Goal: Task Accomplishment & Management: Use online tool/utility

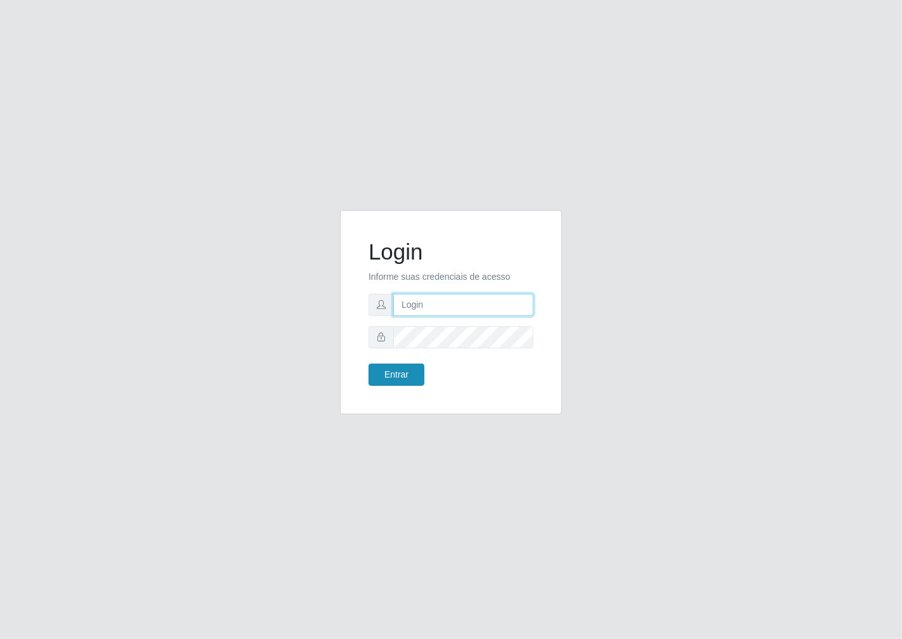
type input "janaina@iwof"
click at [407, 375] on button "Entrar" at bounding box center [397, 374] width 56 height 22
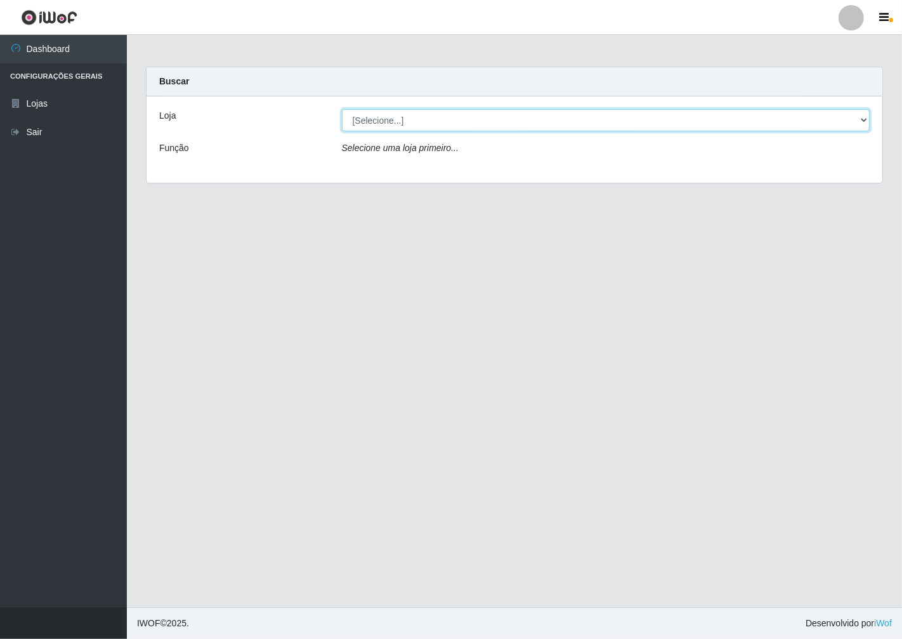
drag, startPoint x: 861, startPoint y: 117, endPoint x: 848, endPoint y: 129, distance: 18.0
click at [861, 118] on select "[Selecione...] Minimercado Filezão" at bounding box center [606, 120] width 528 height 22
select select "204"
click at [342, 109] on select "[Selecione...] Minimercado Filezão" at bounding box center [606, 120] width 528 height 22
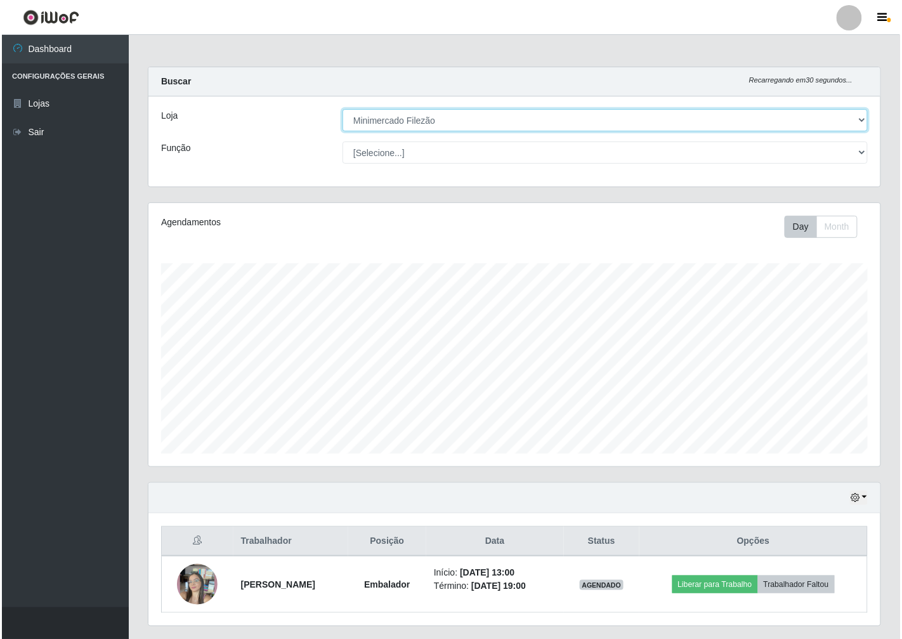
scroll to position [263, 732]
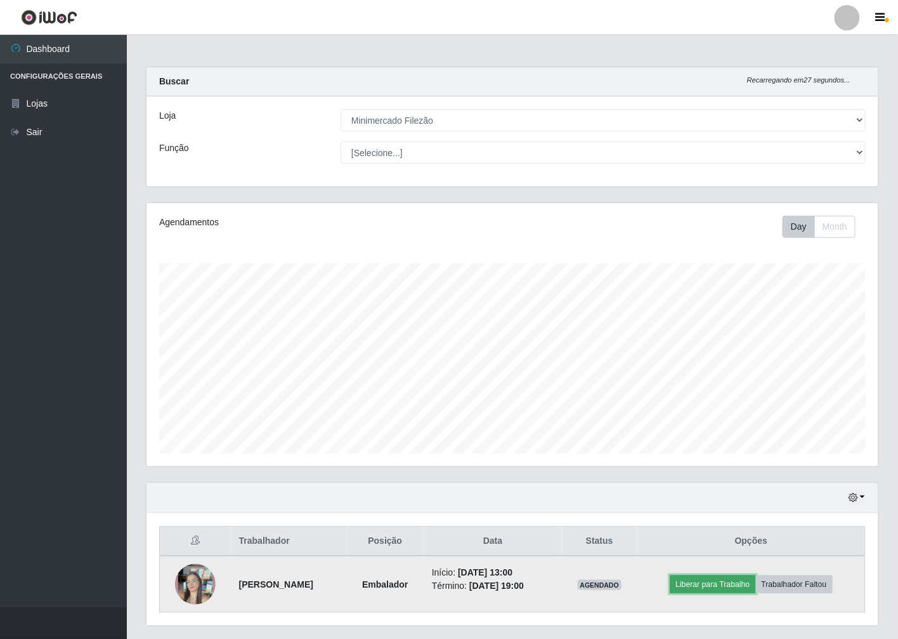
click at [718, 581] on button "Liberar para Trabalho" at bounding box center [713, 584] width 86 height 18
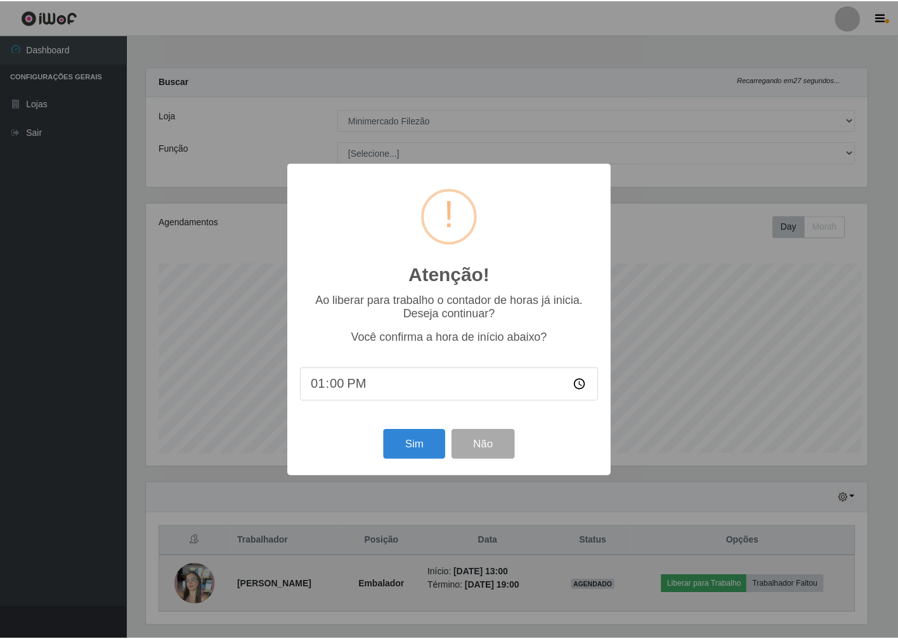
scroll to position [263, 724]
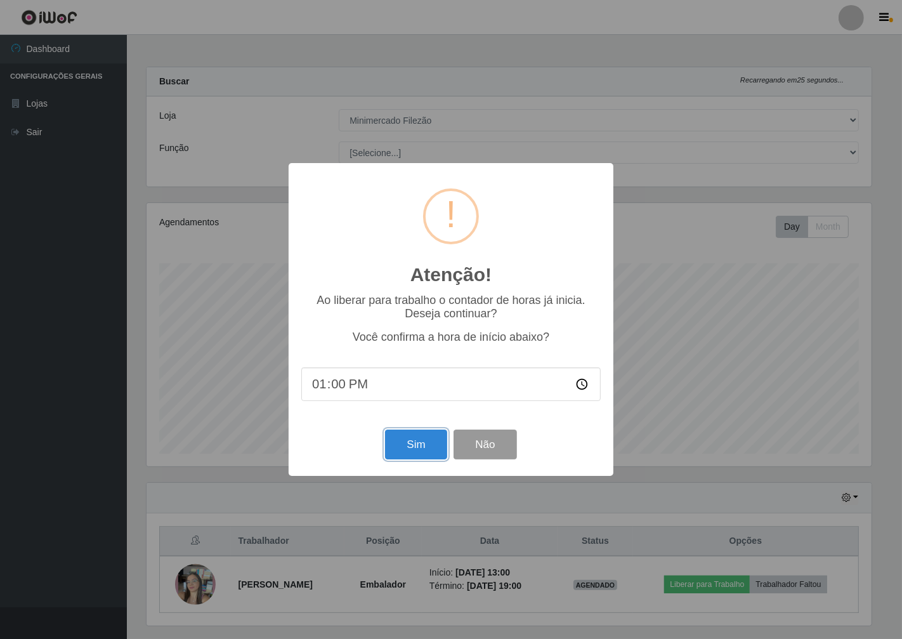
drag, startPoint x: 422, startPoint y: 445, endPoint x: 483, endPoint y: 392, distance: 80.9
click at [422, 445] on button "Sim" at bounding box center [416, 444] width 62 height 30
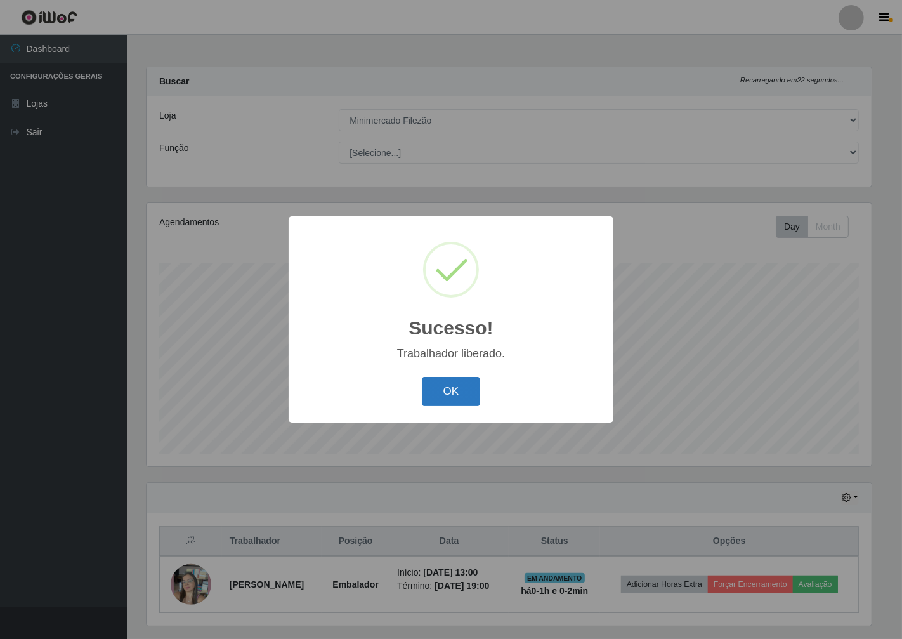
click at [460, 394] on button "OK" at bounding box center [451, 392] width 59 height 30
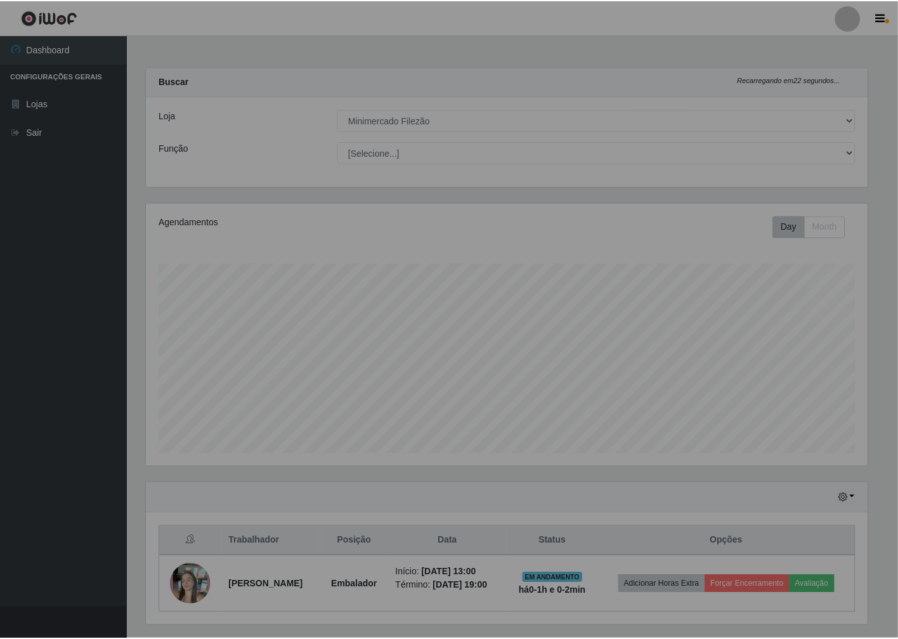
scroll to position [263, 732]
